Goal: Find specific page/section: Find specific page/section

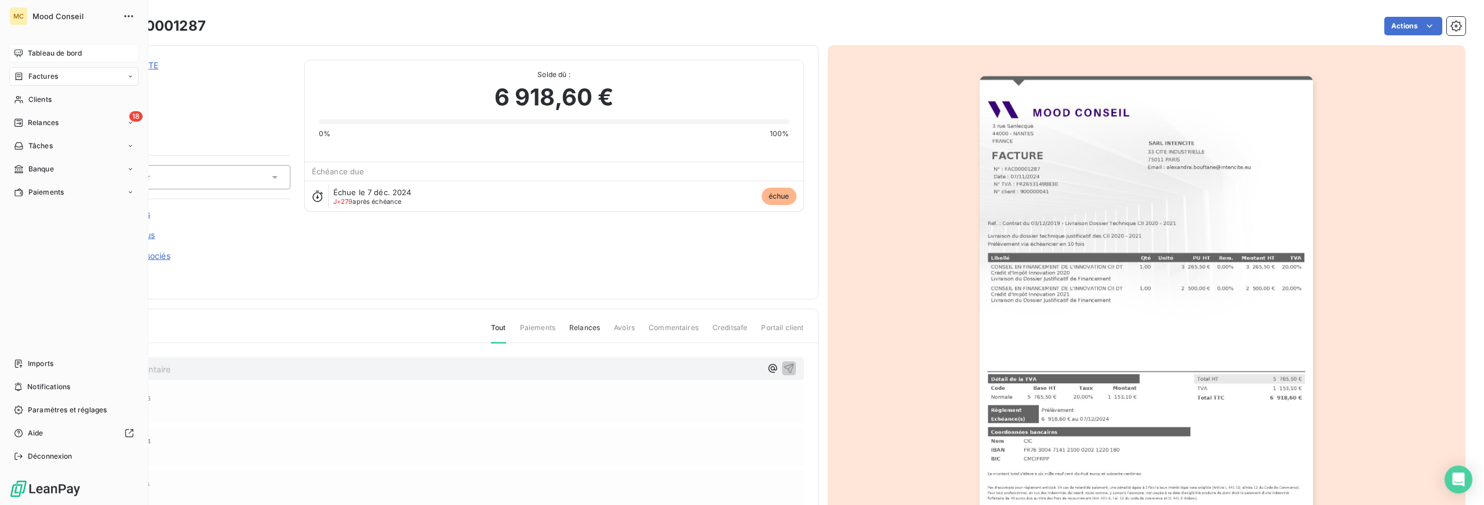
click at [35, 51] on span "Tableau de bord" at bounding box center [55, 53] width 54 height 10
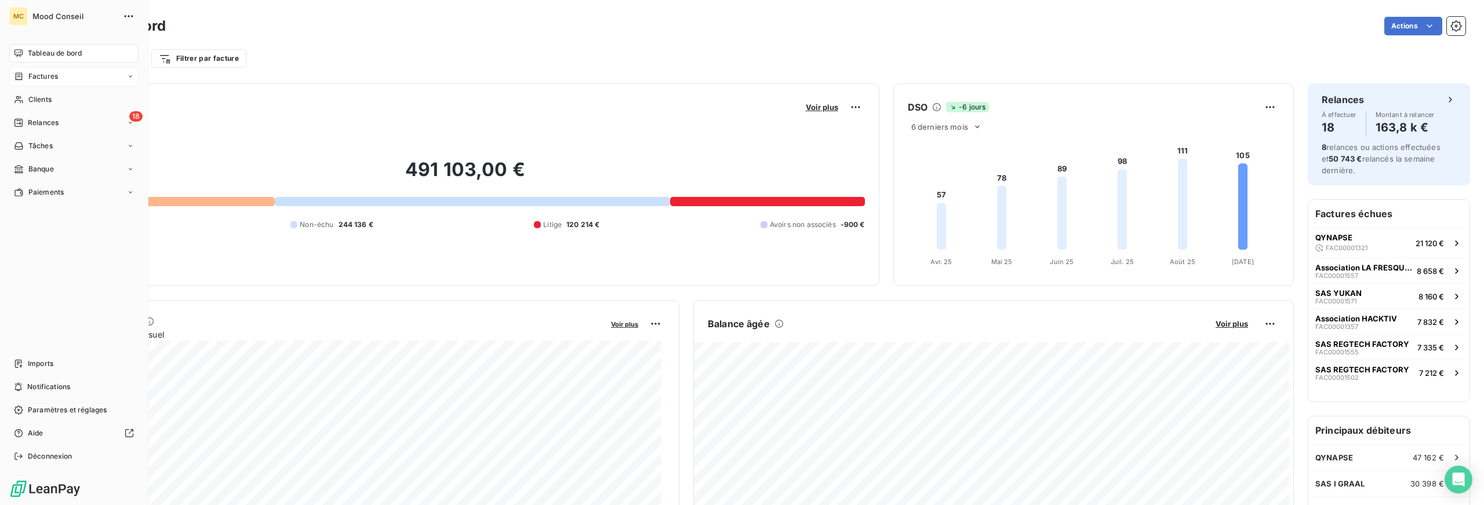
click at [35, 69] on div "Factures" at bounding box center [73, 76] width 129 height 19
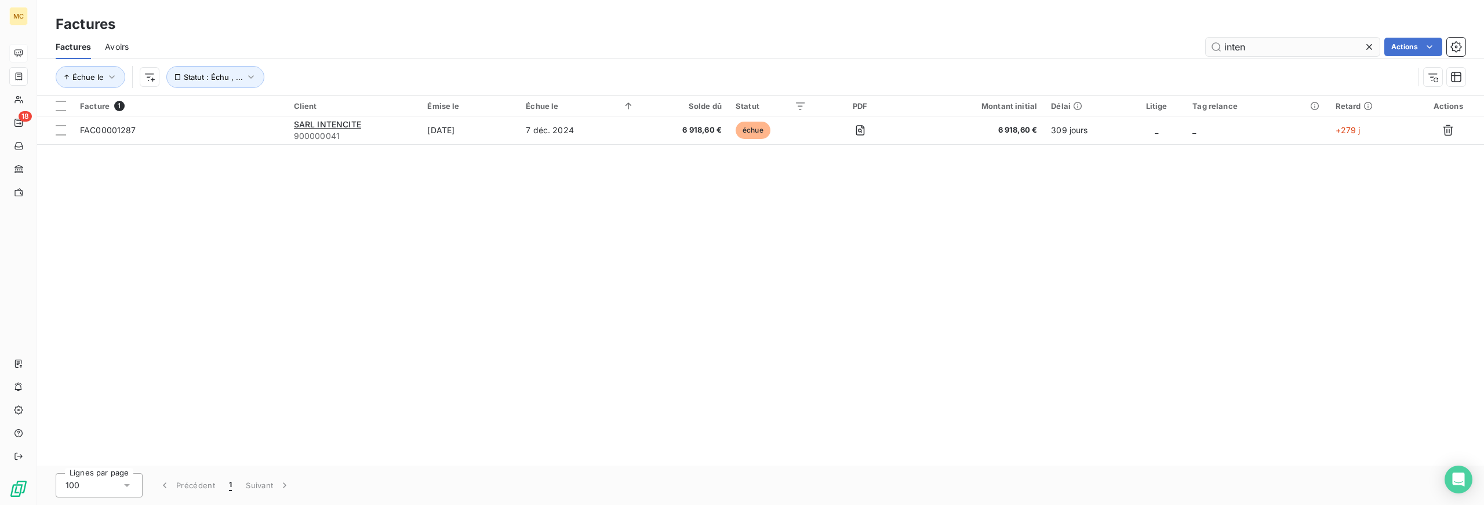
click at [1221, 46] on input "inten" at bounding box center [1292, 47] width 174 height 19
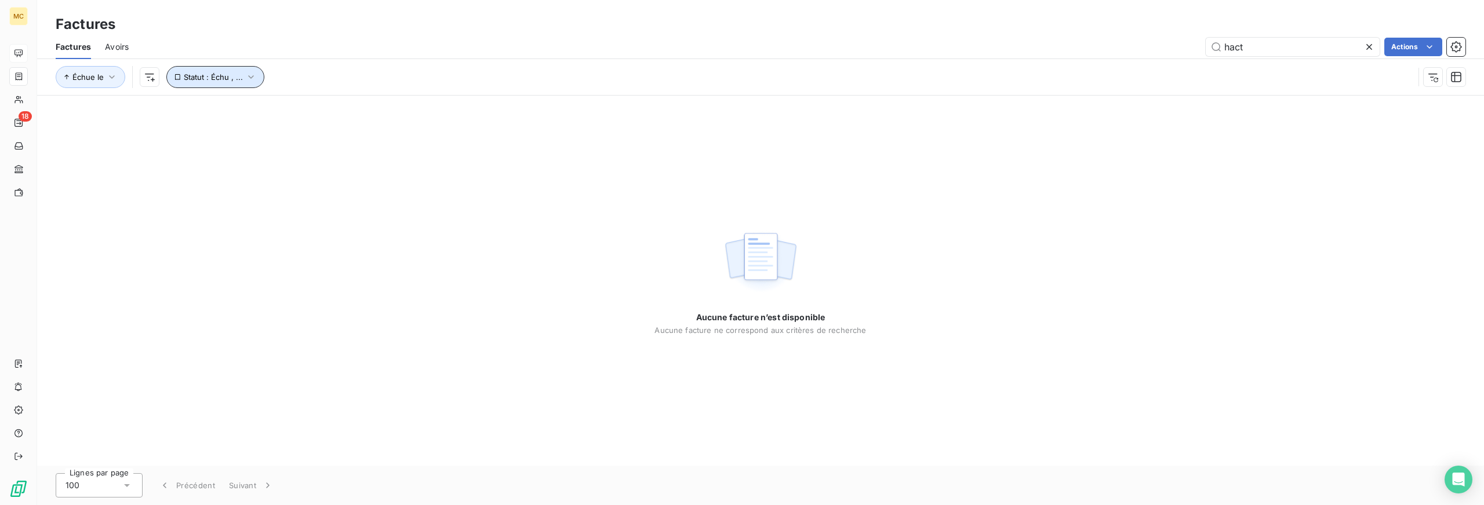
click at [234, 81] on span "Statut : Échu , ..." at bounding box center [213, 76] width 59 height 9
click at [405, 109] on div "échue non-échue" at bounding box center [381, 107] width 167 height 24
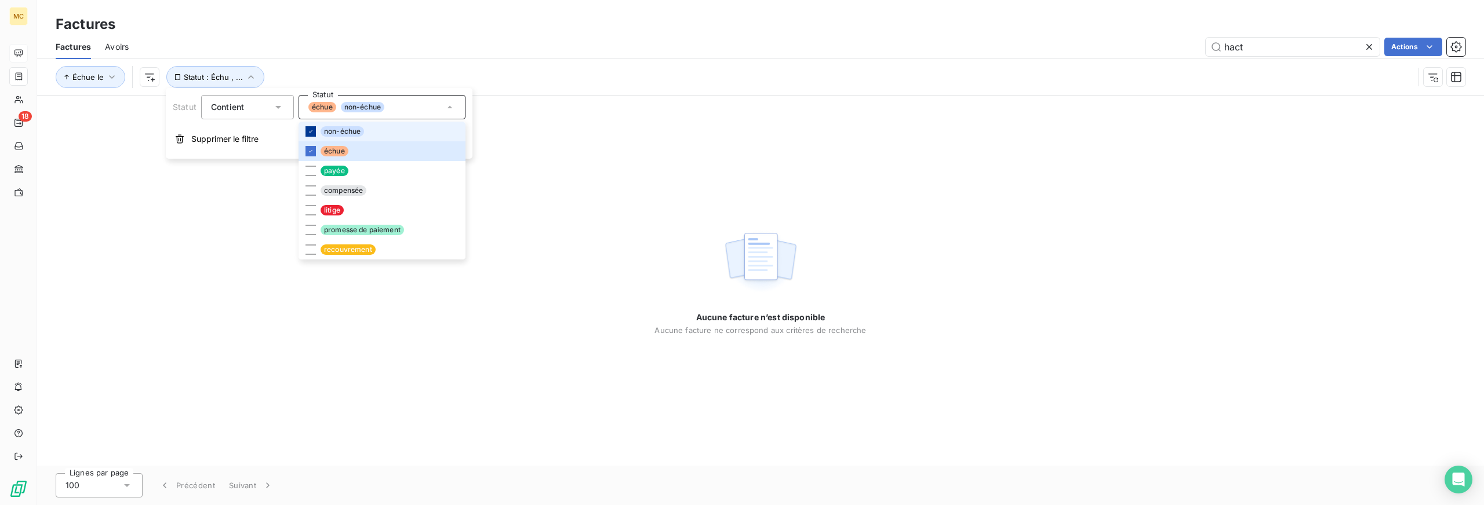
click at [308, 127] on div at bounding box center [310, 131] width 10 height 10
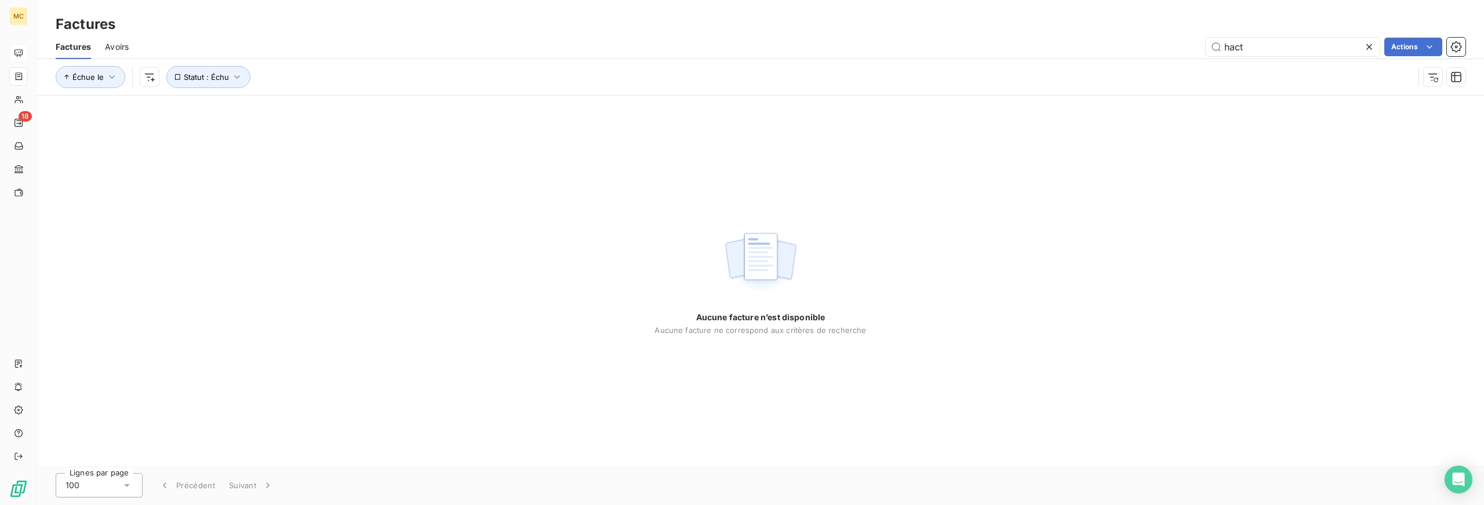
click at [897, 155] on div "Aucune facture n’est disponible Aucune facture ne correspond aux critères de re…" at bounding box center [760, 281] width 1447 height 370
click at [1265, 44] on input "hact" at bounding box center [1292, 47] width 174 height 19
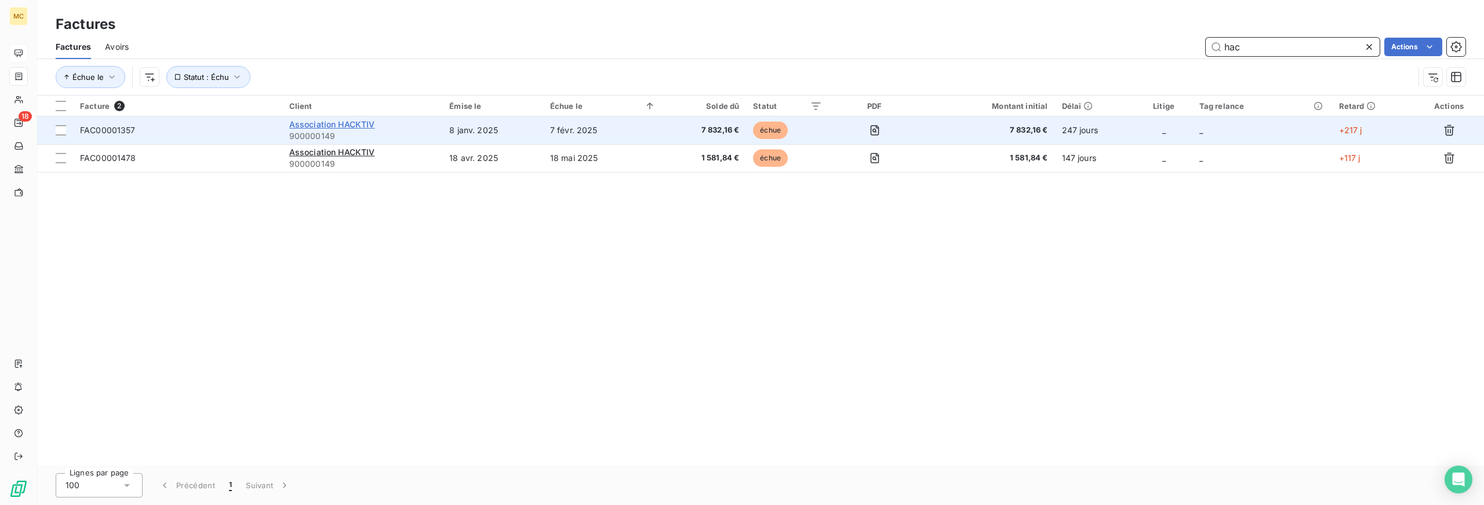
type input "hac"
click at [305, 124] on span "Association HACKTIV" at bounding box center [332, 124] width 86 height 10
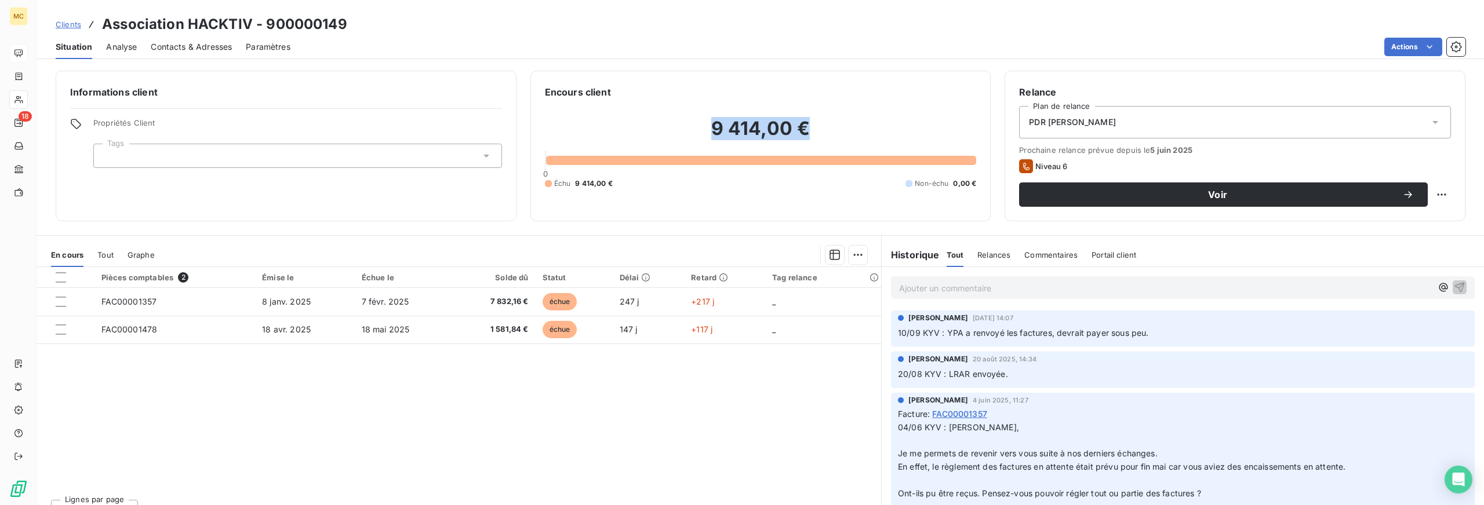
drag, startPoint x: 803, startPoint y: 126, endPoint x: 859, endPoint y: 126, distance: 56.8
click at [859, 126] on h2 "9 414,00 €" at bounding box center [761, 134] width 432 height 35
